Goal: Task Accomplishment & Management: Complete application form

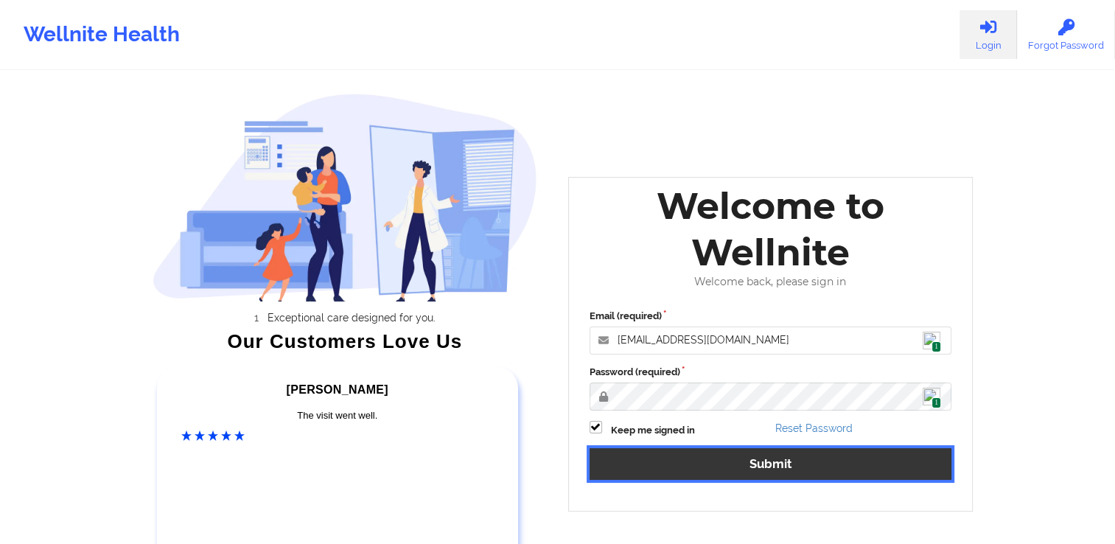
click at [699, 456] on button "Submit" at bounding box center [771, 464] width 363 height 32
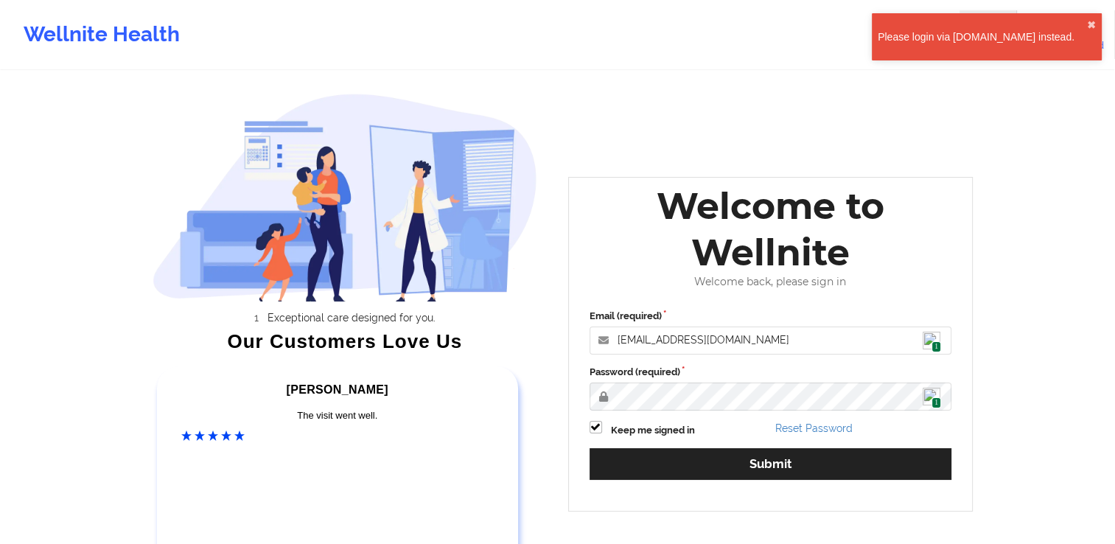
click at [925, 333] on img at bounding box center [932, 341] width 18 height 18
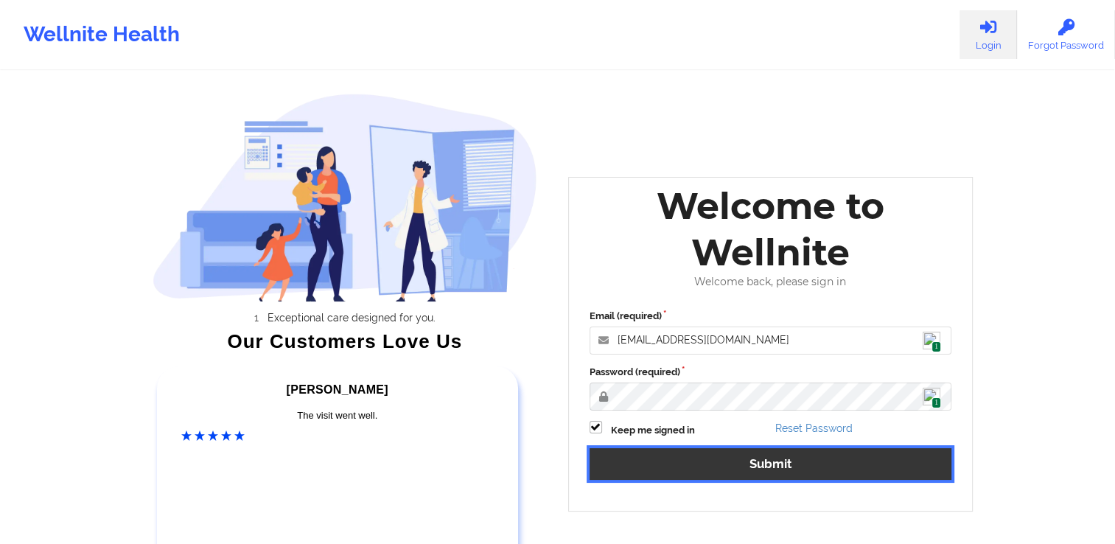
click at [720, 464] on button "Submit" at bounding box center [771, 464] width 363 height 32
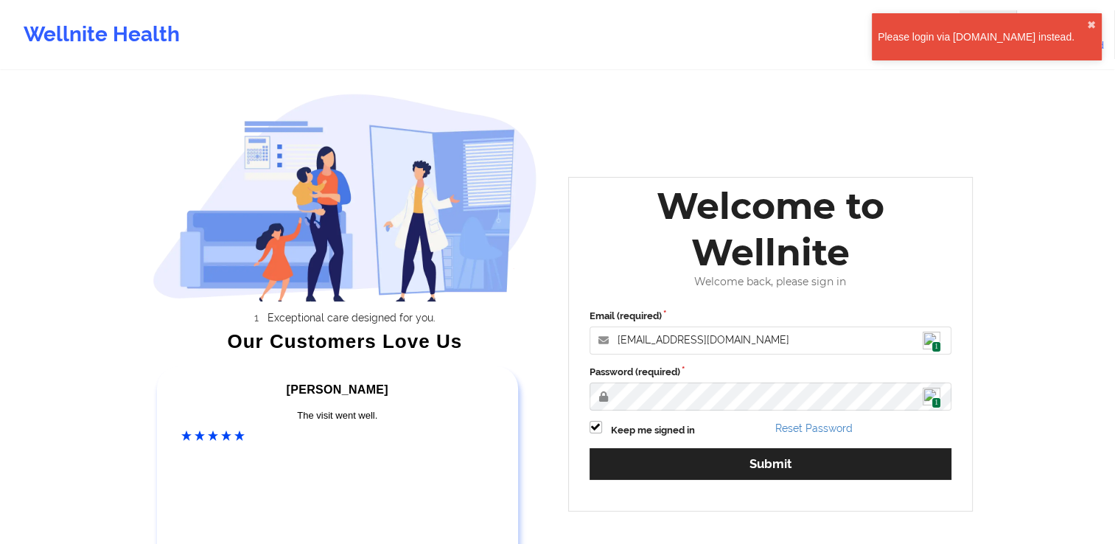
click at [972, 42] on div "Please login via [DOMAIN_NAME] instead." at bounding box center [982, 36] width 209 height 15
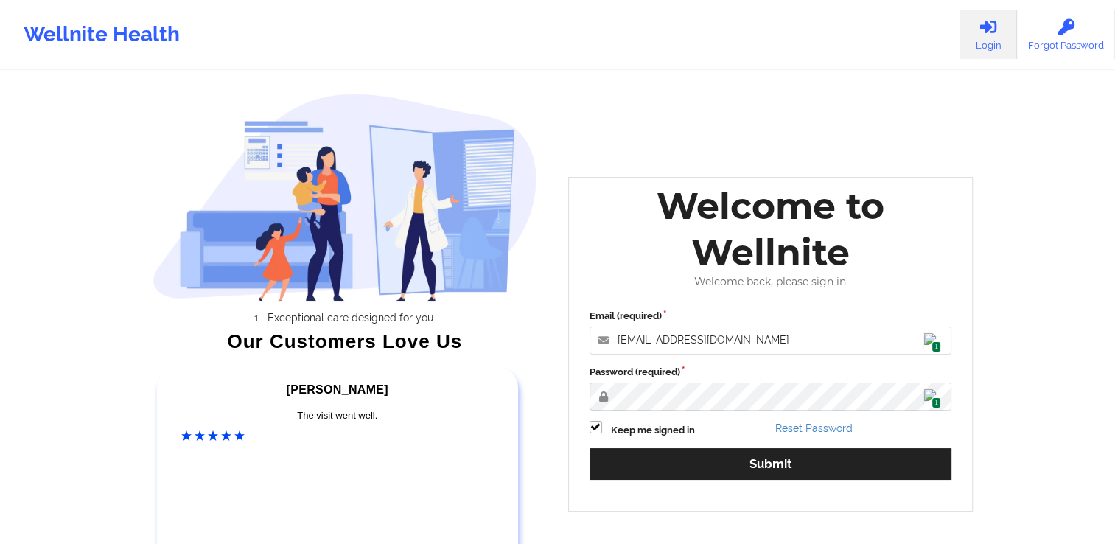
click at [999, 43] on link "Login" at bounding box center [988, 34] width 57 height 49
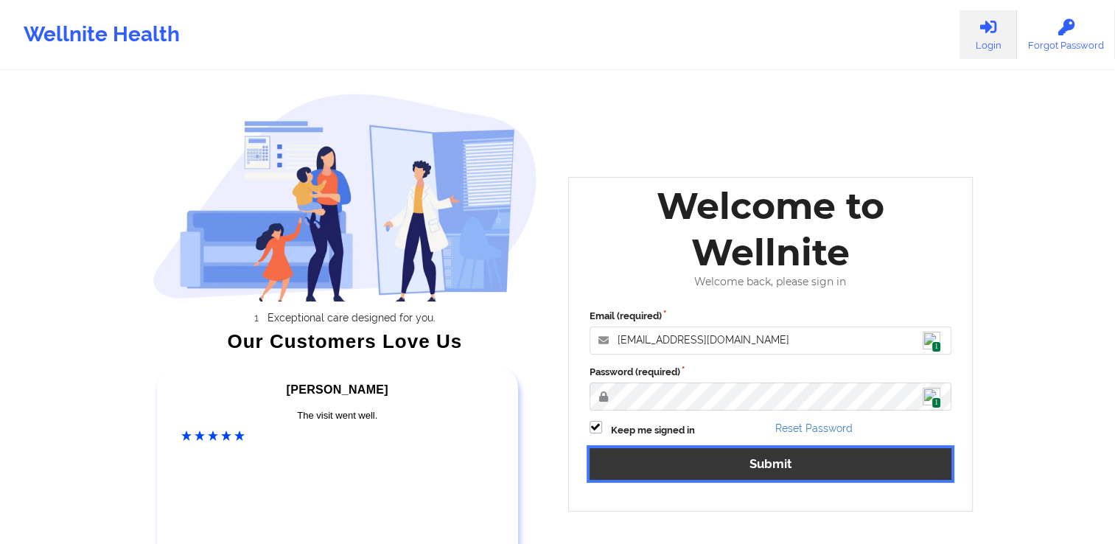
click at [769, 456] on button "Submit" at bounding box center [771, 464] width 363 height 32
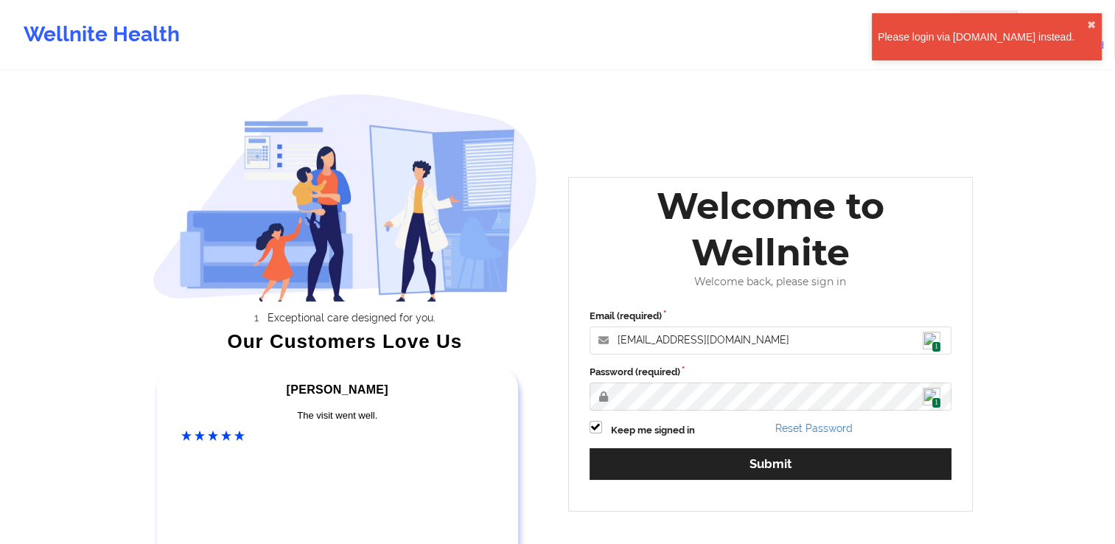
click at [919, 37] on div "Please login via [DOMAIN_NAME] instead." at bounding box center [982, 36] width 209 height 15
